Goal: Answer question/provide support

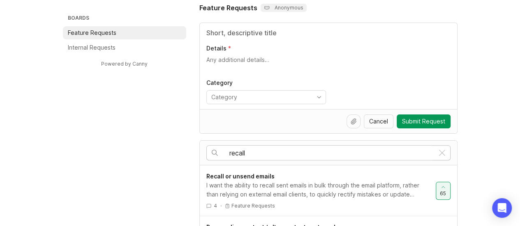
scroll to position [96, 0]
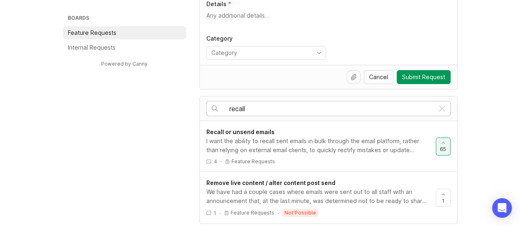
type input "recall"
click at [336, 139] on div "I want the ability to recall sent emails in bulk through the email platform, ra…" at bounding box center [317, 146] width 223 height 18
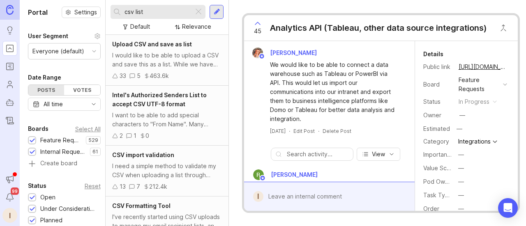
click at [198, 14] on div at bounding box center [199, 12] width 10 height 11
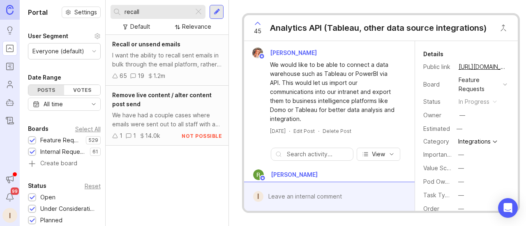
type input "recall"
click at [182, 60] on div "I want the ability to recall sent emails in bulk through the email platform, ra…" at bounding box center [167, 60] width 110 height 18
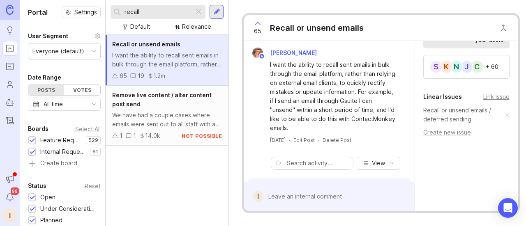
scroll to position [280, 0]
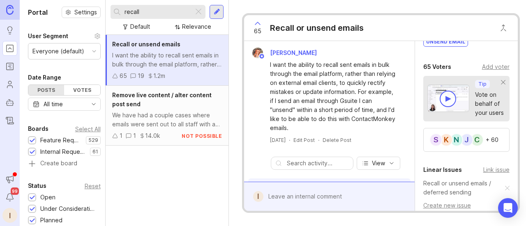
click at [494, 139] on div "+ 60" at bounding box center [492, 140] width 13 height 6
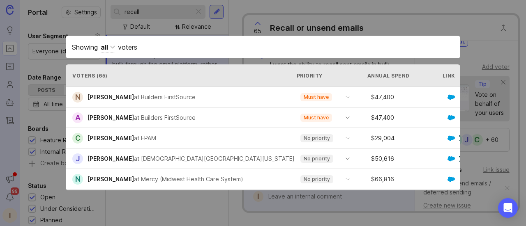
click at [259, 198] on div "Showing all voters Voters ( 65 ) Priority Annual Spend Link Voted N [PERSON_NAM…" at bounding box center [263, 113] width 421 height 181
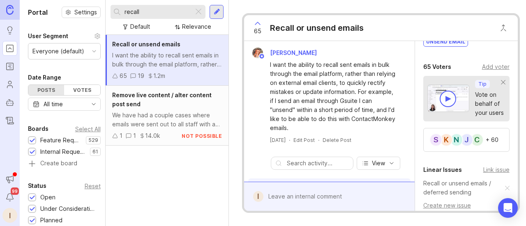
click at [492, 69] on div "Add voter" at bounding box center [496, 66] width 28 height 9
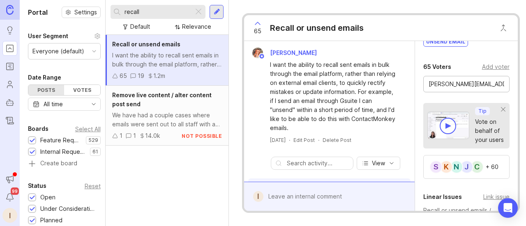
scroll to position [0, 37]
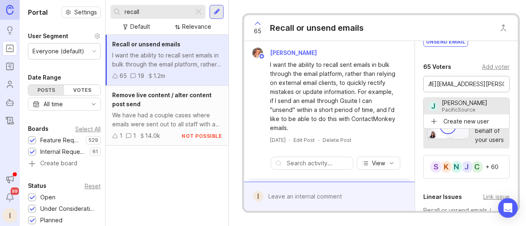
type input "[PERSON_NAME]"
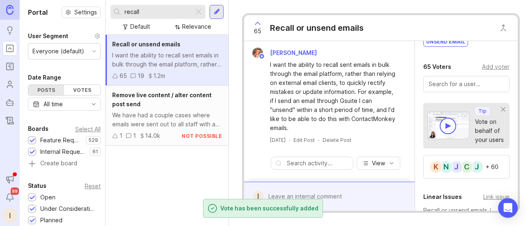
click at [480, 163] on div "J C J N K + 60" at bounding box center [466, 167] width 86 height 24
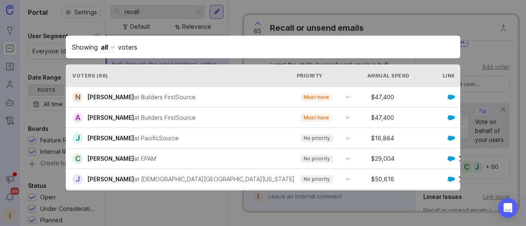
click at [327, 135] on div "No priority" at bounding box center [318, 138] width 45 height 12
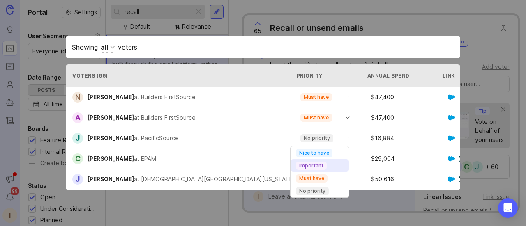
click at [312, 167] on p "Important" at bounding box center [311, 166] width 24 height 7
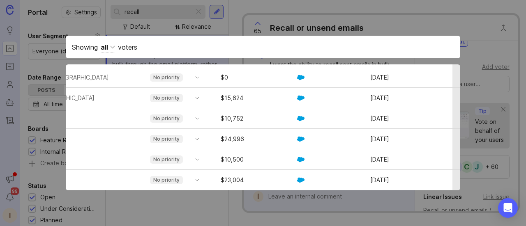
scroll to position [1274, 150]
